Goal: Complete application form

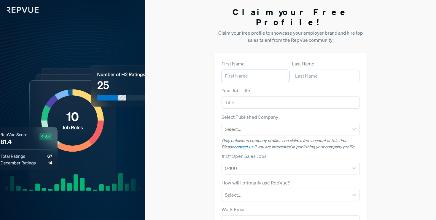
click at [259, 70] on input "text" at bounding box center [255, 76] width 68 height 12
type input "Lauren"
type input "Conk"
type input "Sr. Talent Acquisition Partner"
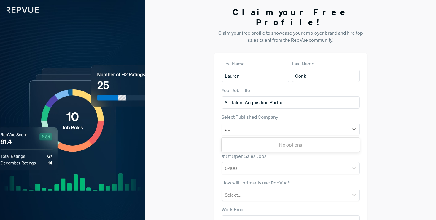
type input "dbt"
click at [244, 139] on div "dbt Labs" at bounding box center [290, 145] width 138 height 12
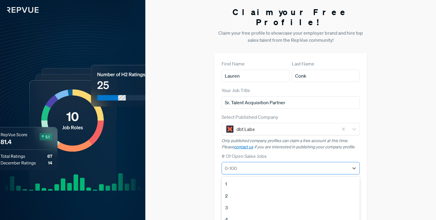
click at [250, 164] on div at bounding box center [285, 168] width 121 height 8
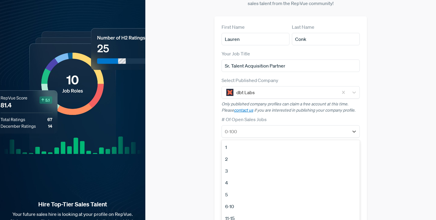
scroll to position [38, 0]
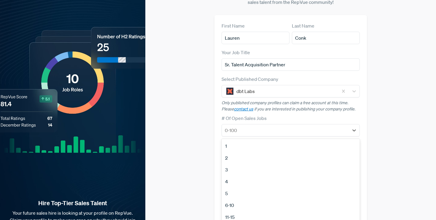
click at [195, 134] on div "Claim your Free Profile! Claim your free profile to showcase your employer bran…" at bounding box center [290, 111] width 291 height 298
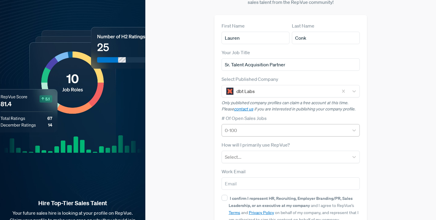
click at [248, 126] on div at bounding box center [285, 130] width 121 height 8
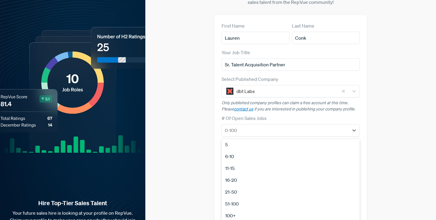
scroll to position [56, 0]
click at [249, 179] on div "21-50" at bounding box center [290, 185] width 138 height 12
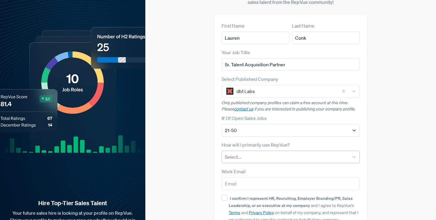
click at [257, 153] on div at bounding box center [285, 157] width 121 height 8
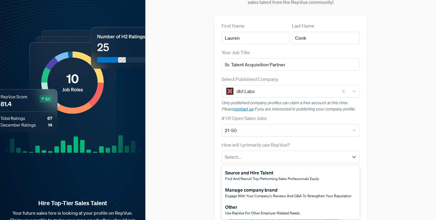
click at [262, 186] on div "Manage company brand" at bounding box center [288, 189] width 126 height 7
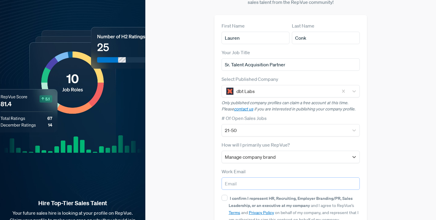
click at [262, 179] on input "email" at bounding box center [290, 184] width 138 height 12
type input "[EMAIL_ADDRESS][DOMAIN_NAME]"
click at [223, 195] on input "I confirm I represent HR, Recruiting, Employer Branding/PR, Sales Leadership, o…" at bounding box center [224, 198] width 6 height 6
checkbox input "true"
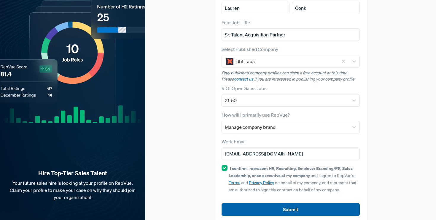
click at [312, 203] on button "Submit" at bounding box center [290, 209] width 138 height 13
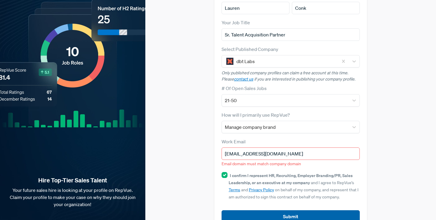
scroll to position [75, 0]
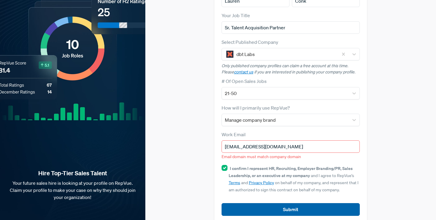
click at [277, 205] on button "Submit" at bounding box center [290, 209] width 138 height 13
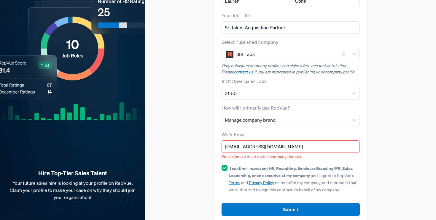
click at [268, 141] on input "[EMAIL_ADDRESS][DOMAIN_NAME]" at bounding box center [290, 147] width 138 height 12
click at [285, 141] on input "[EMAIL_ADDRESS][DOMAIN_NAME]" at bounding box center [290, 147] width 138 height 12
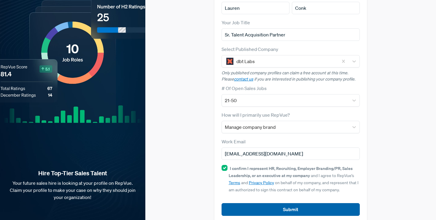
click at [290, 203] on button "Submit" at bounding box center [290, 209] width 138 height 13
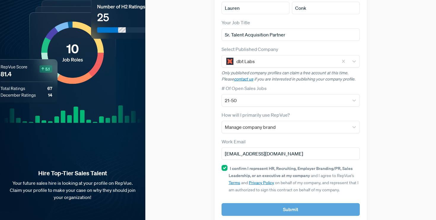
scroll to position [75, 0]
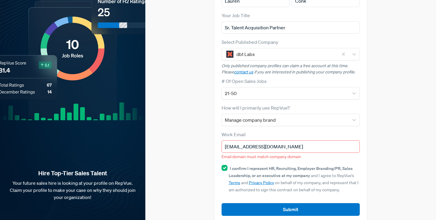
click at [276, 141] on input "[EMAIL_ADDRESS][DOMAIN_NAME]" at bounding box center [290, 147] width 138 height 12
drag, startPoint x: 280, startPoint y: 138, endPoint x: 253, endPoint y: 138, distance: 26.7
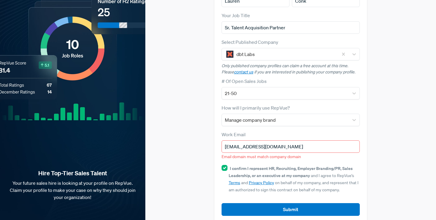
click at [253, 141] on input "[EMAIL_ADDRESS][DOMAIN_NAME]" at bounding box center [290, 147] width 138 height 12
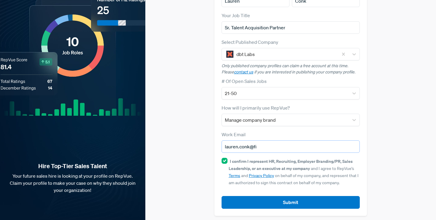
scroll to position [68, 0]
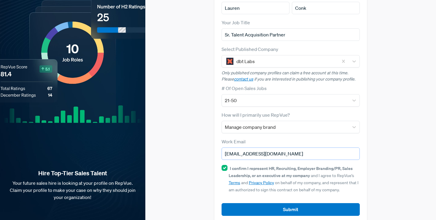
click at [221, 203] on button "Submit" at bounding box center [290, 209] width 138 height 13
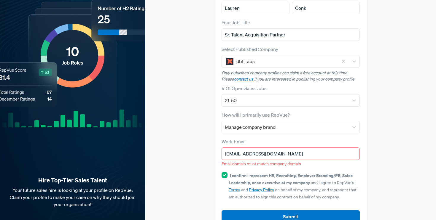
scroll to position [75, 0]
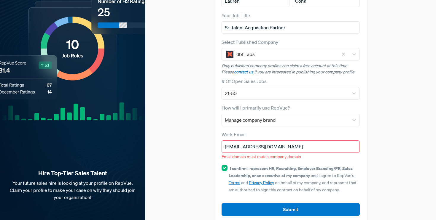
drag, startPoint x: 305, startPoint y: 139, endPoint x: 254, endPoint y: 137, distance: 51.3
click at [254, 141] on input "[EMAIL_ADDRESS][DOMAIN_NAME]" at bounding box center [290, 147] width 138 height 12
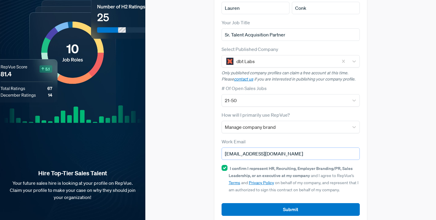
click at [239, 148] on input "[EMAIL_ADDRESS][DOMAIN_NAME]" at bounding box center [290, 154] width 138 height 12
click at [221, 203] on button "Submit" at bounding box center [290, 209] width 138 height 13
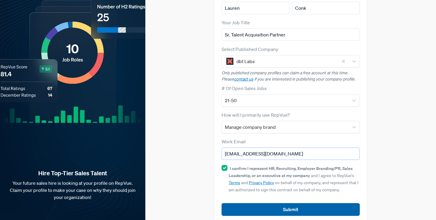
type input "[EMAIL_ADDRESS][DOMAIN_NAME]"
click at [278, 203] on button "Submit" at bounding box center [290, 209] width 138 height 13
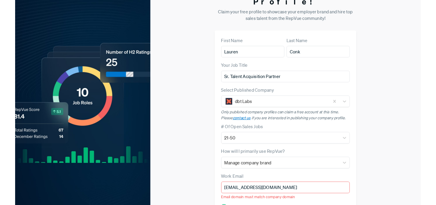
scroll to position [0, 0]
